Goal: Task Accomplishment & Management: Manage account settings

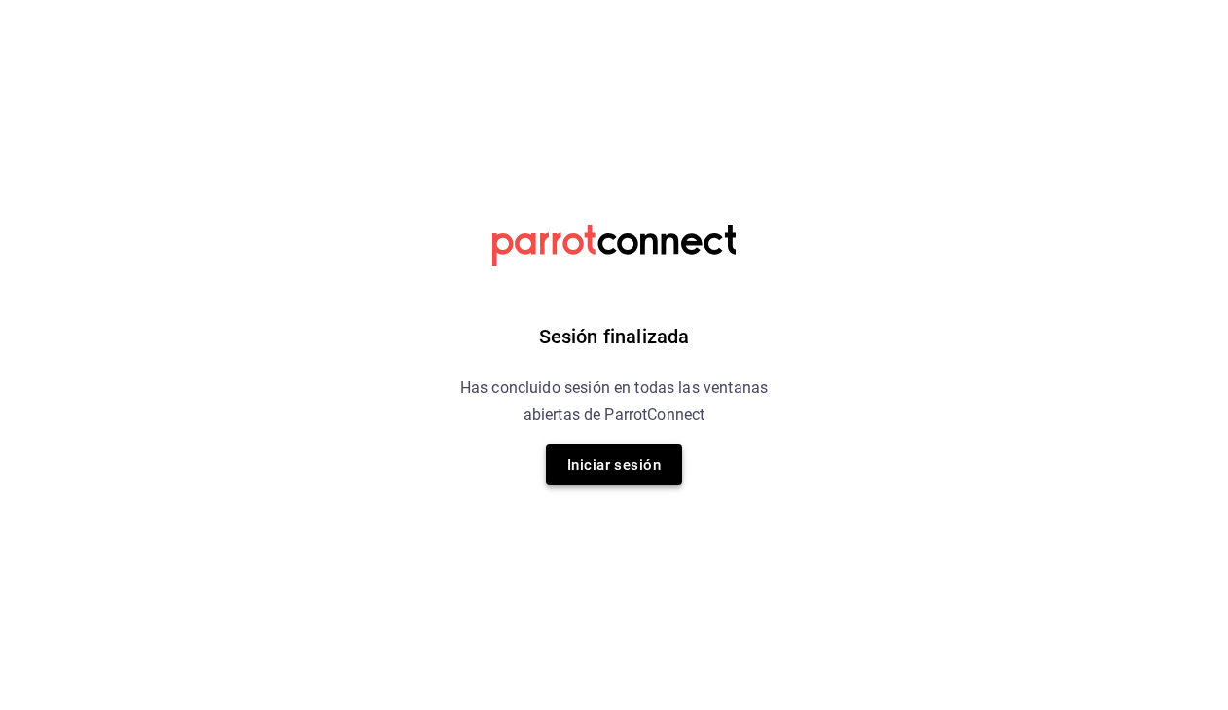
click at [630, 470] on button "Iniciar sesión" at bounding box center [614, 465] width 136 height 41
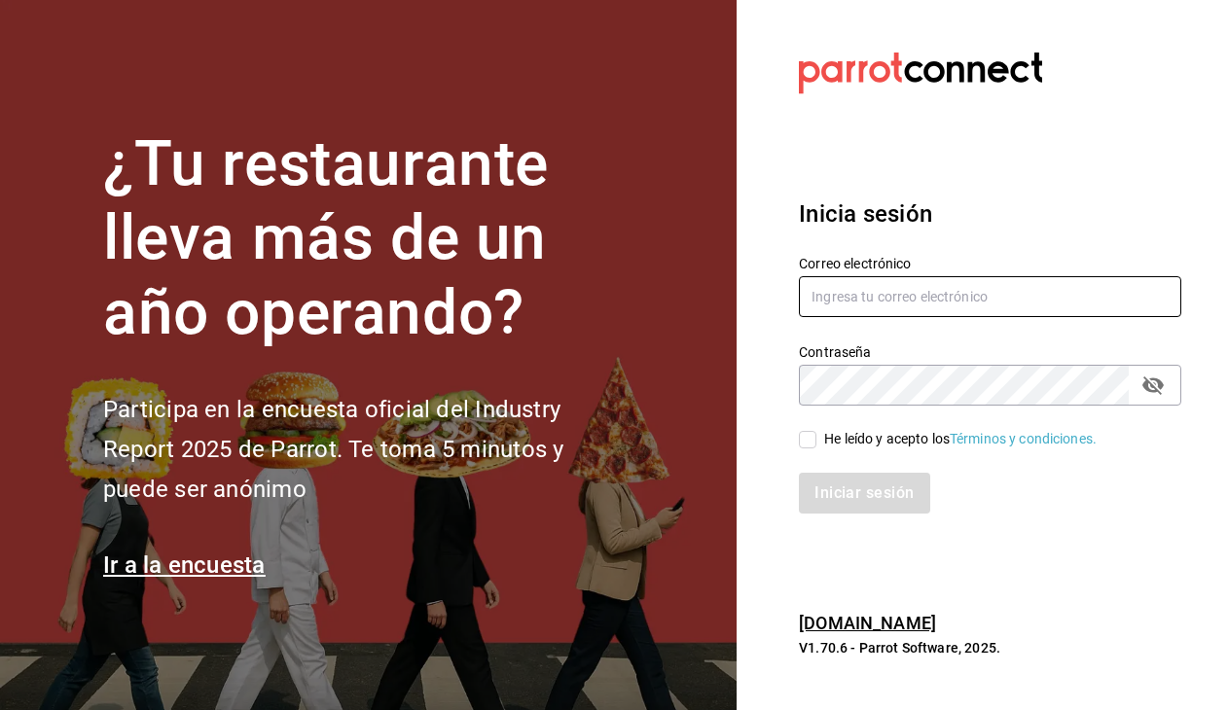
click at [852, 294] on input "text" at bounding box center [990, 296] width 382 height 41
type input "[EMAIL_ADDRESS][DOMAIN_NAME]"
click at [812, 443] on input "He leído y acepto los Términos y condiciones." at bounding box center [808, 440] width 18 height 18
checkbox input "true"
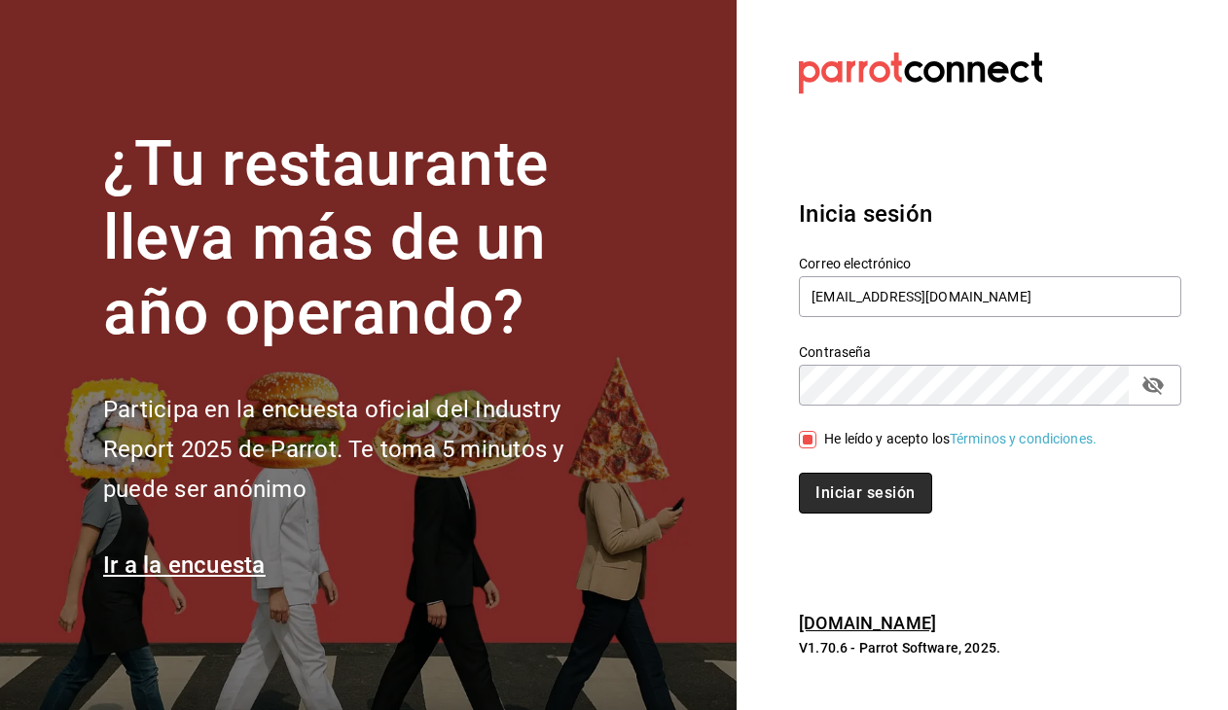
click at [815, 486] on button "Iniciar sesión" at bounding box center [865, 493] width 132 height 41
